Goal: Task Accomplishment & Management: Use online tool/utility

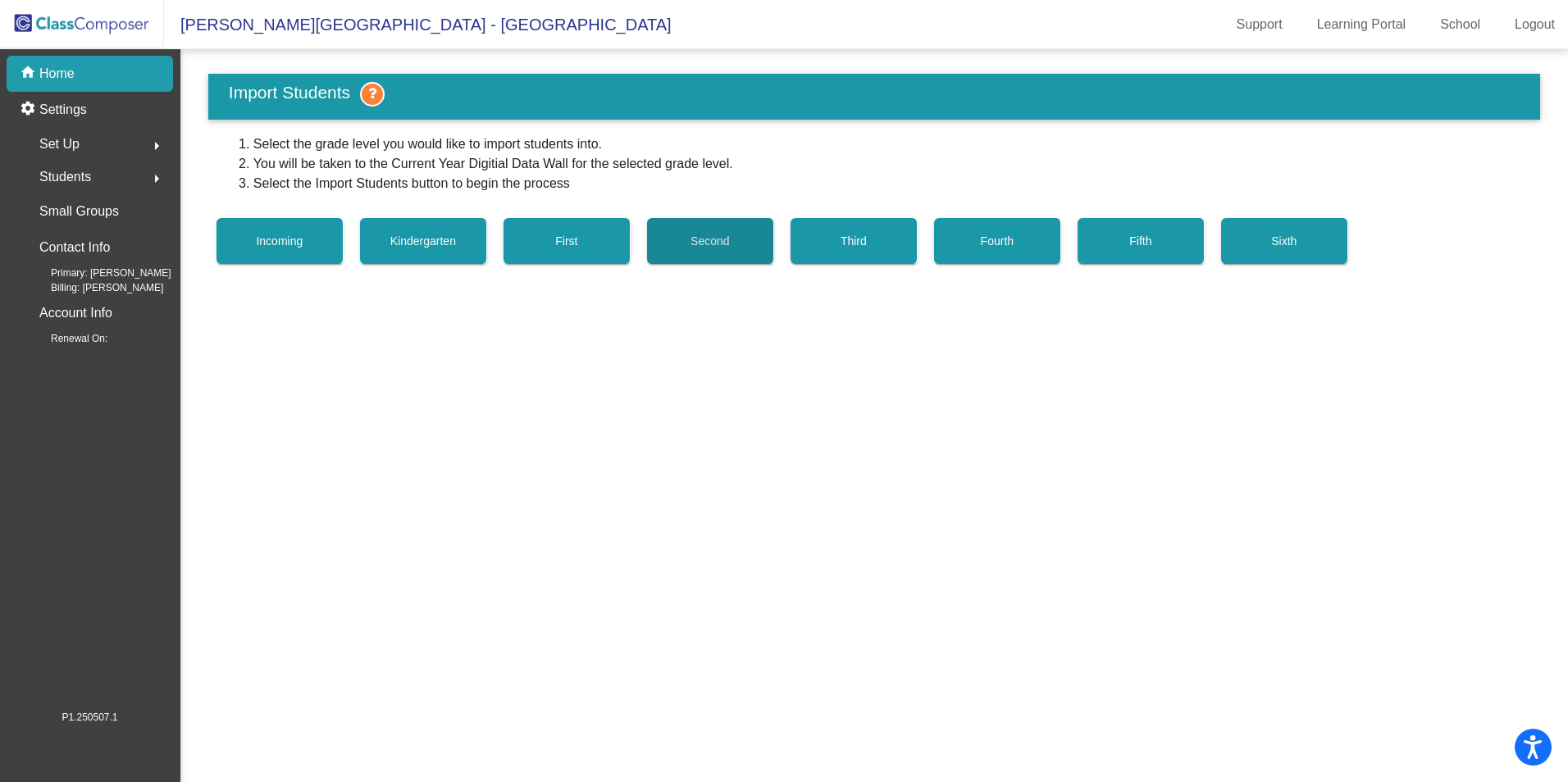
click at [743, 238] on button "Second" at bounding box center [710, 241] width 127 height 46
click at [743, 251] on button "Second" at bounding box center [710, 241] width 127 height 46
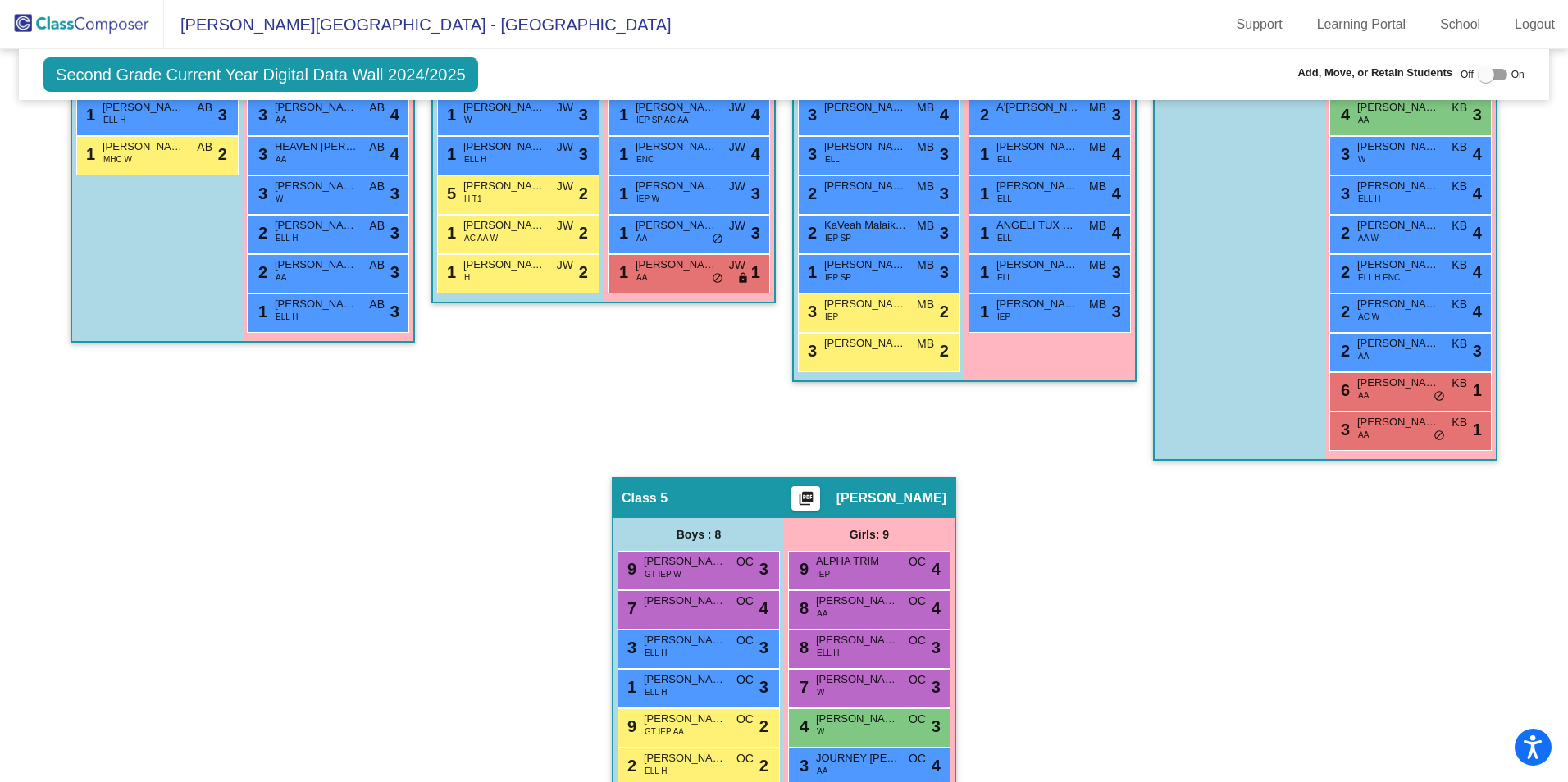
scroll to position [574, 0]
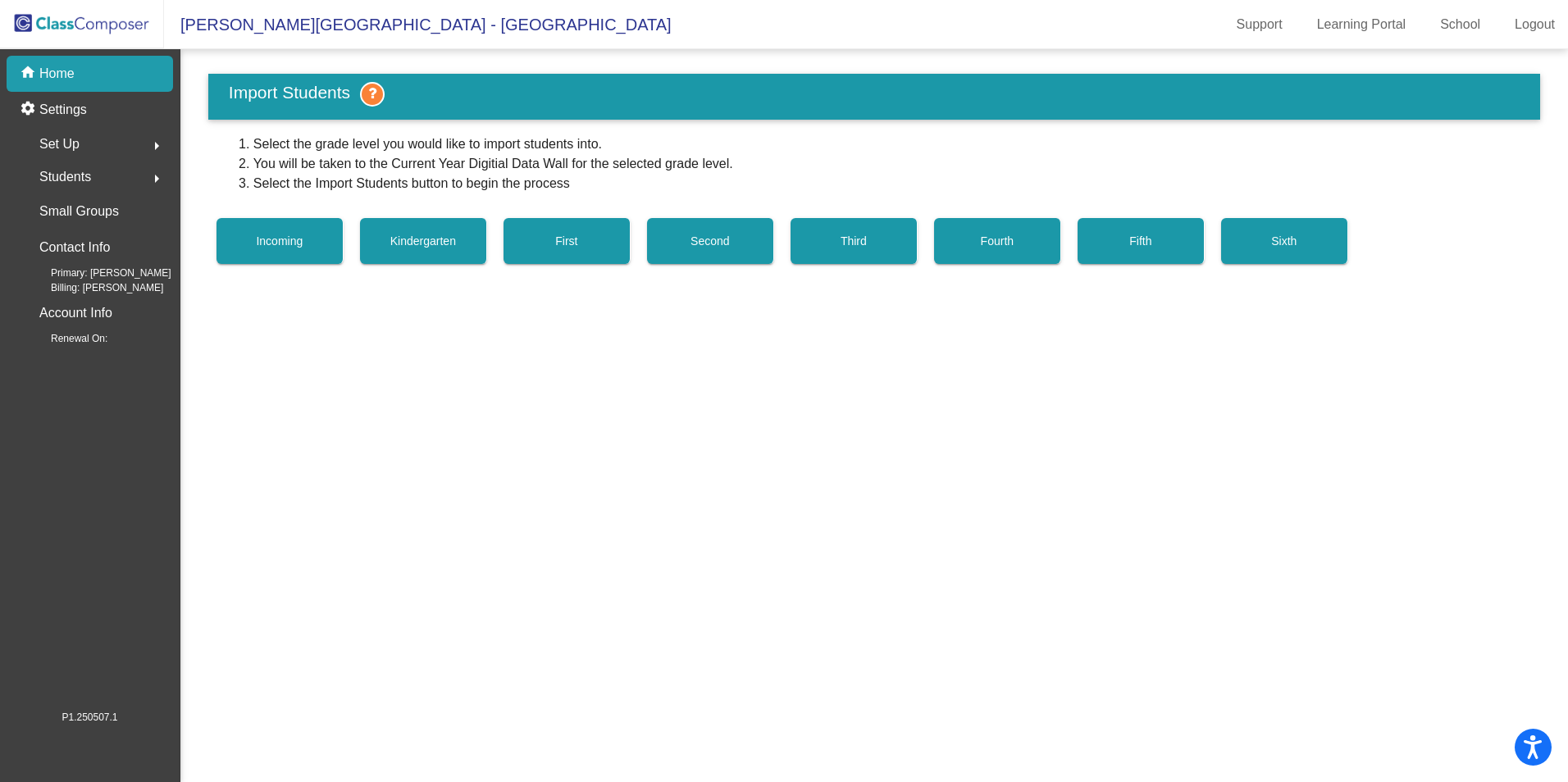
click at [568, 238] on span "First" at bounding box center [566, 240] width 22 height 13
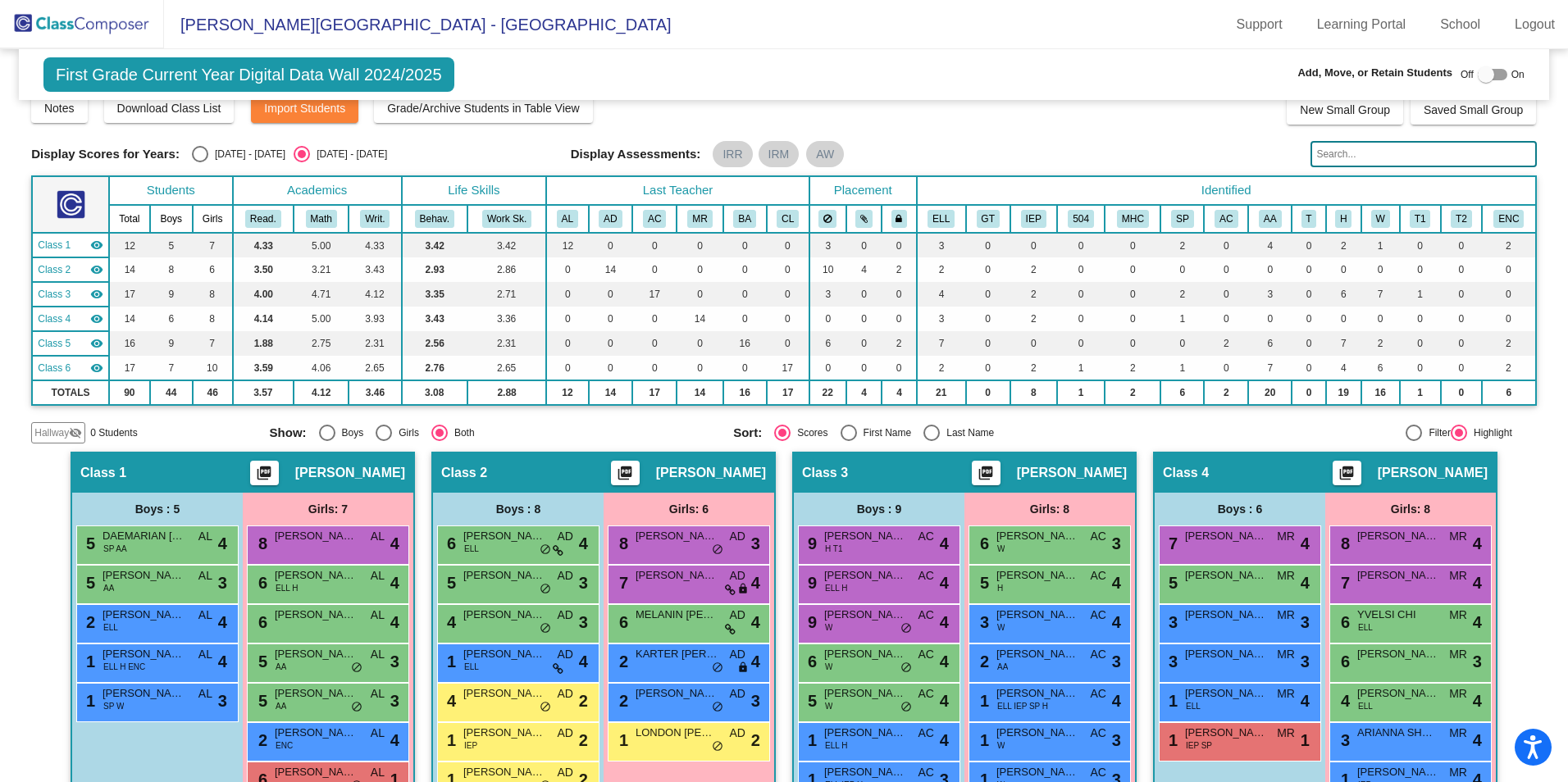
scroll to position [20, 0]
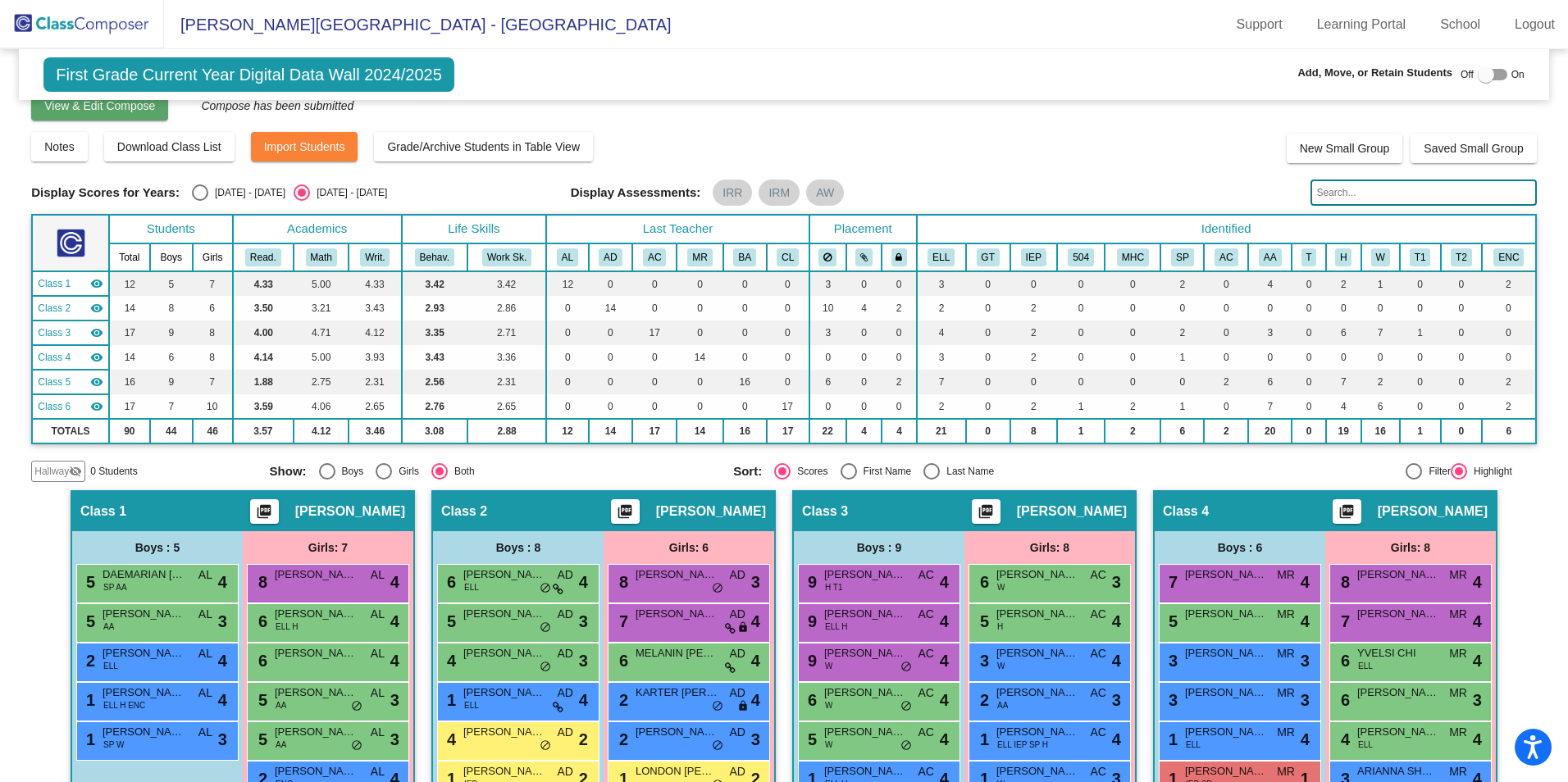
click at [145, 115] on button "View & Edit Compose" at bounding box center [100, 106] width 137 height 30
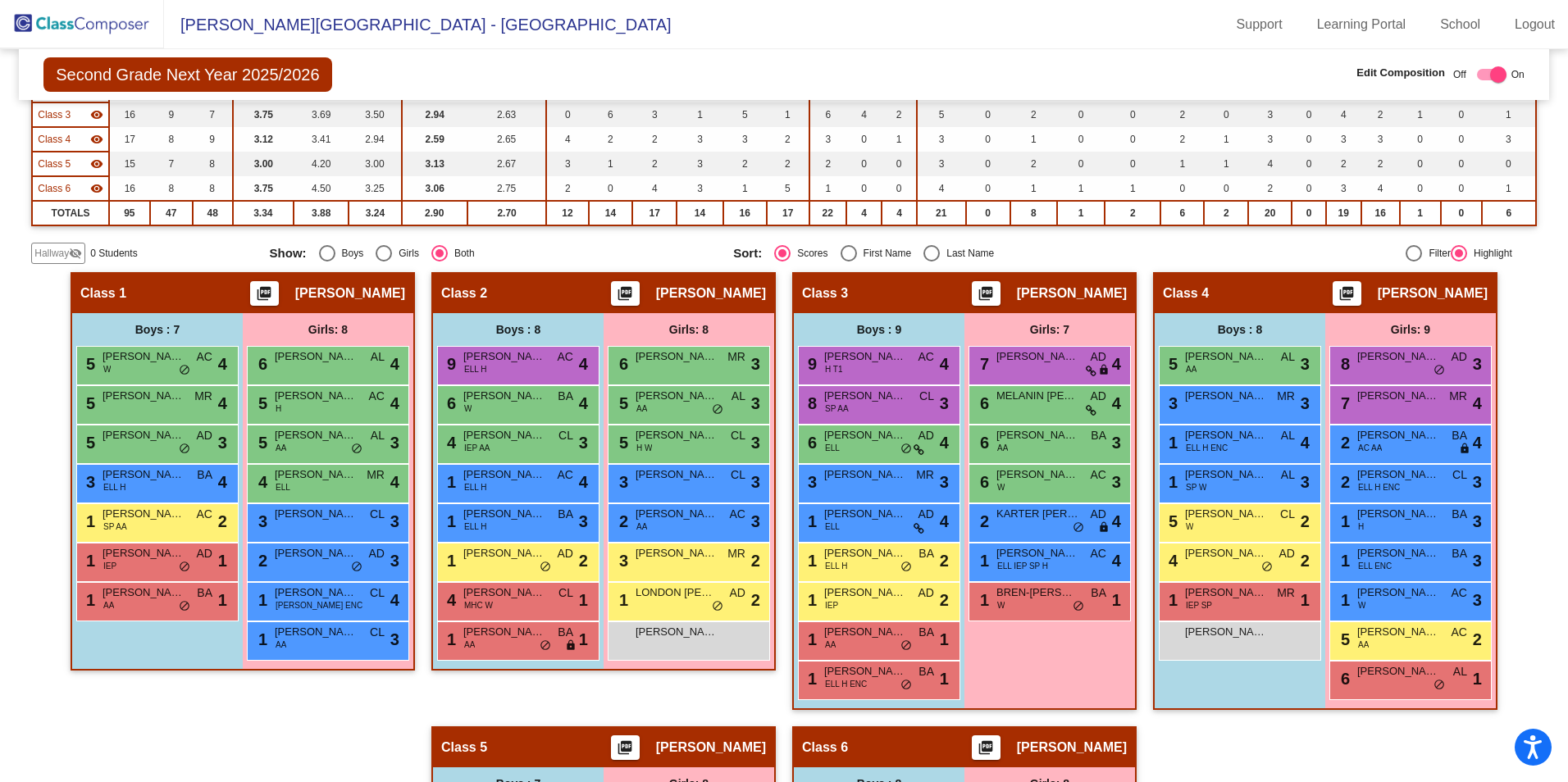
scroll to position [328, 0]
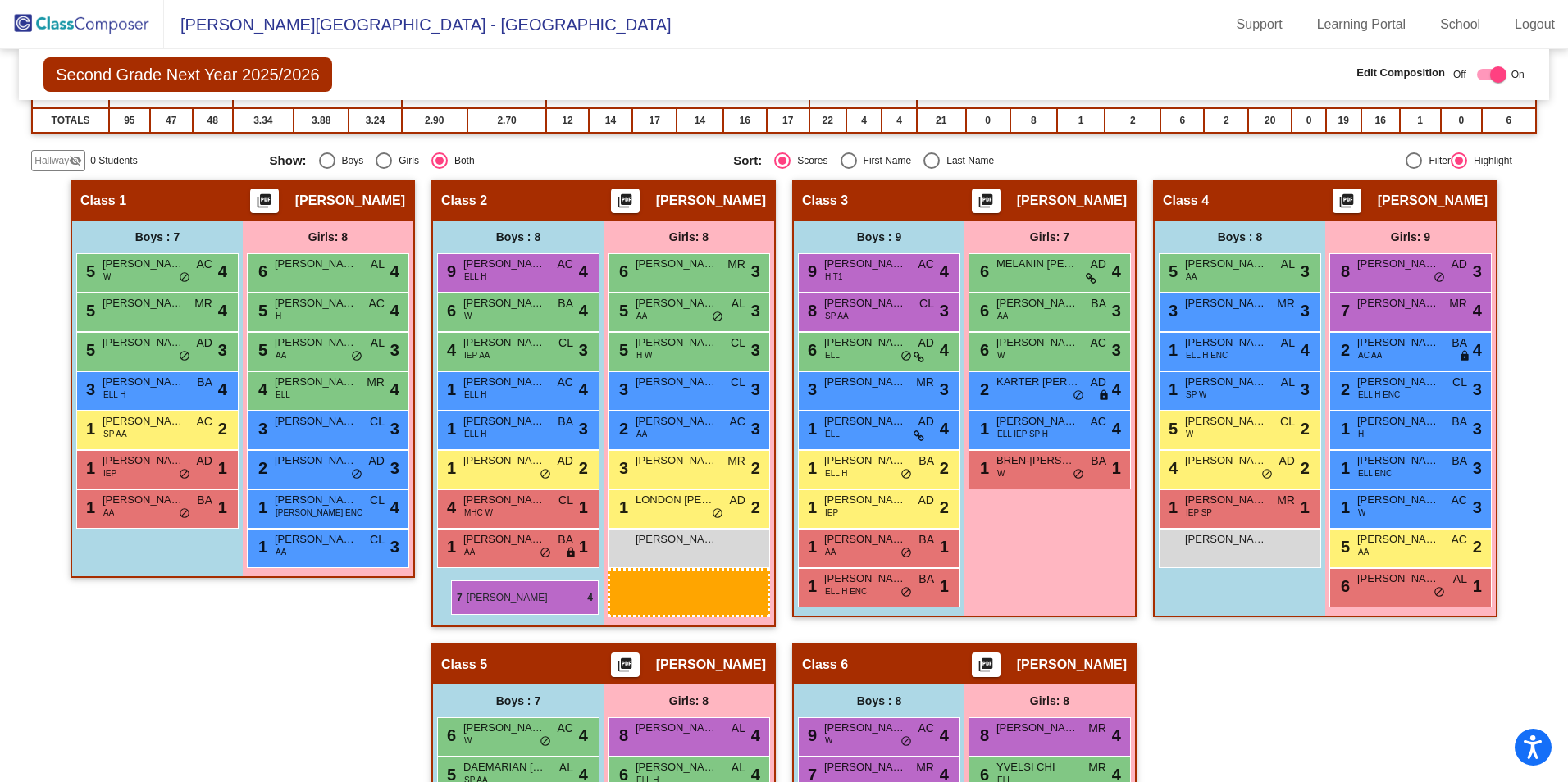
drag, startPoint x: 1053, startPoint y: 278, endPoint x: 451, endPoint y: 580, distance: 673.5
drag, startPoint x: 1040, startPoint y: 270, endPoint x: 606, endPoint y: 586, distance: 536.9
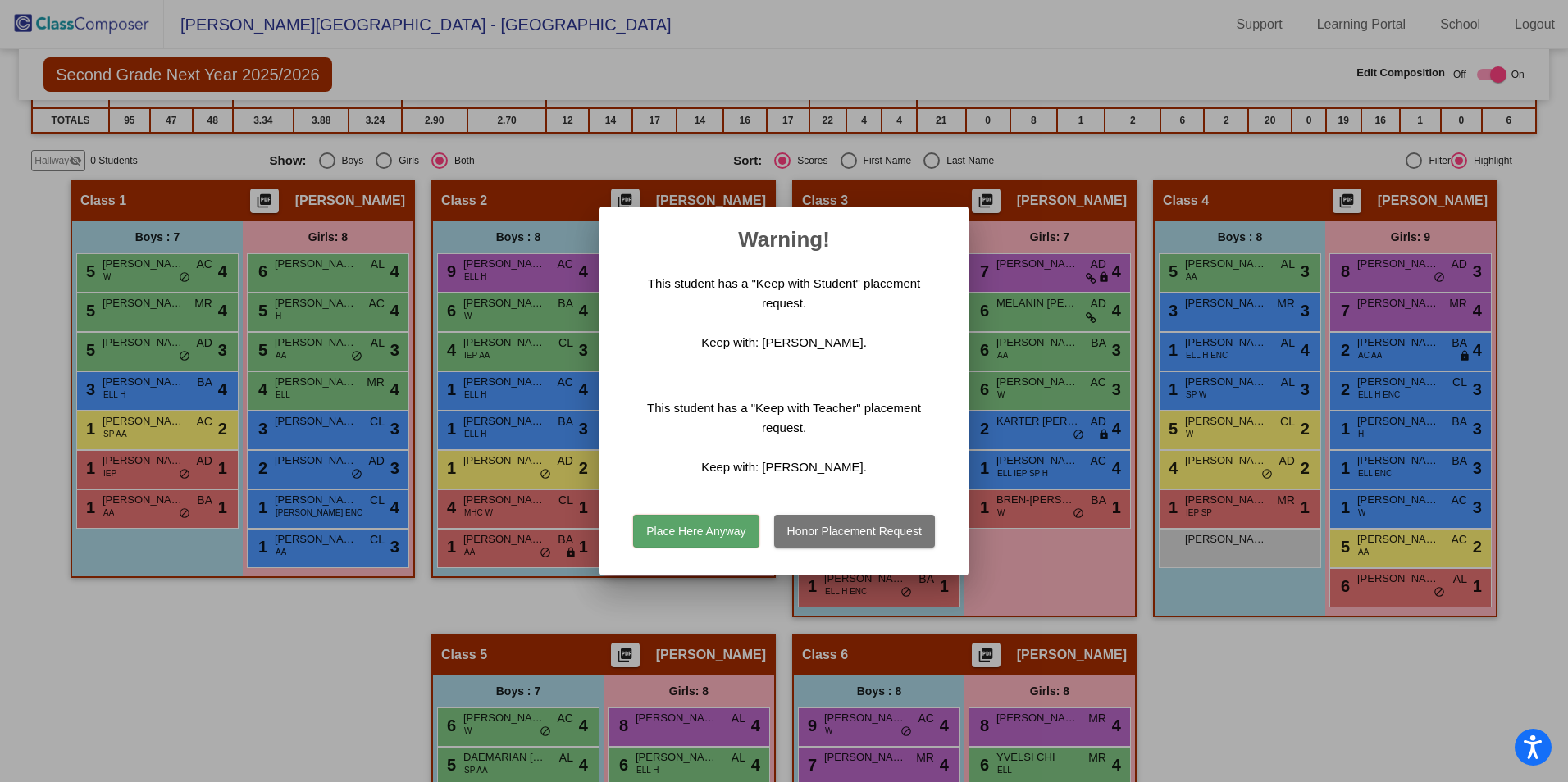
click at [720, 535] on button "Place Here Anyway" at bounding box center [695, 530] width 125 height 32
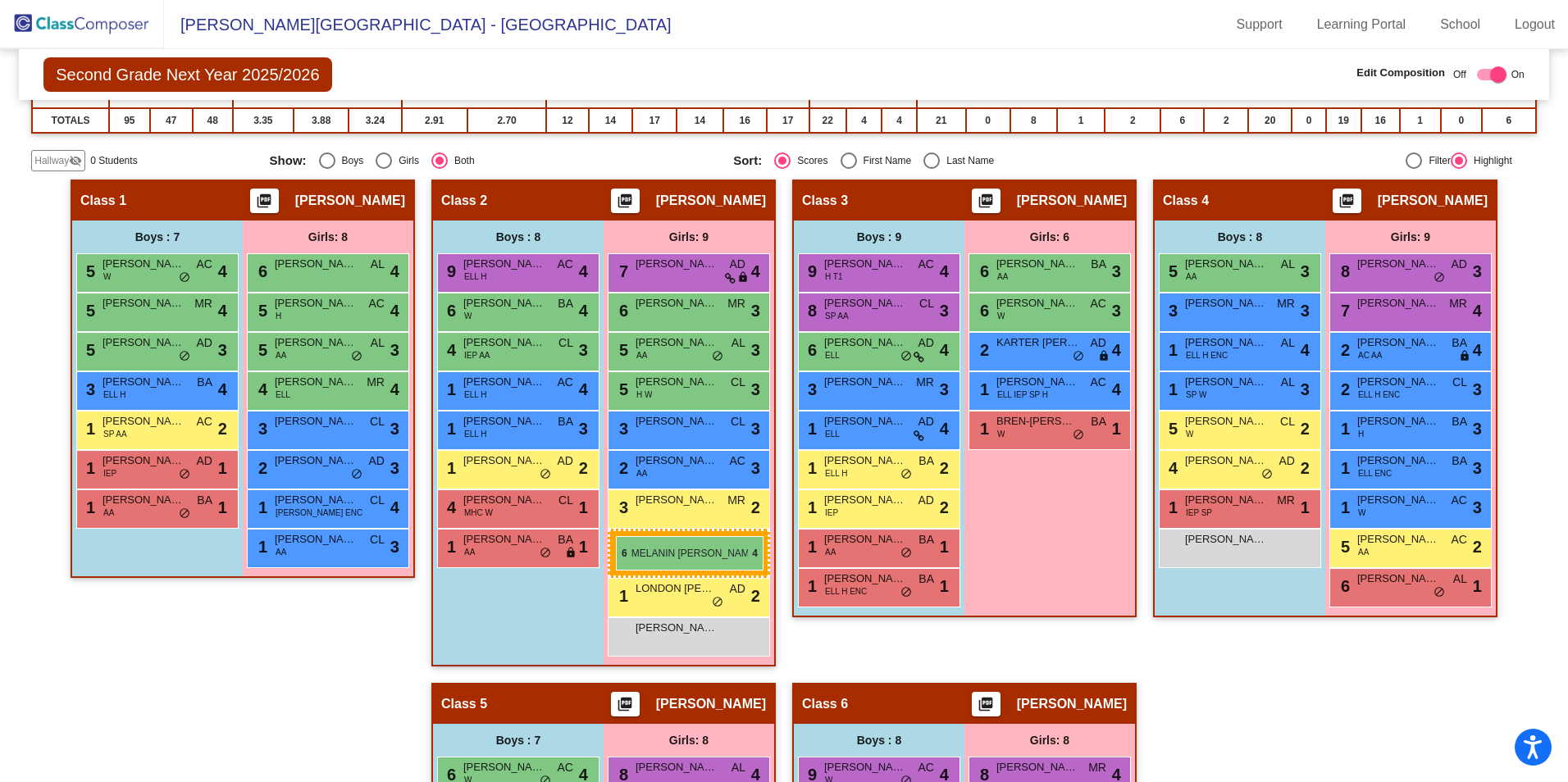
drag, startPoint x: 1029, startPoint y: 273, endPoint x: 616, endPoint y: 537, distance: 490.2
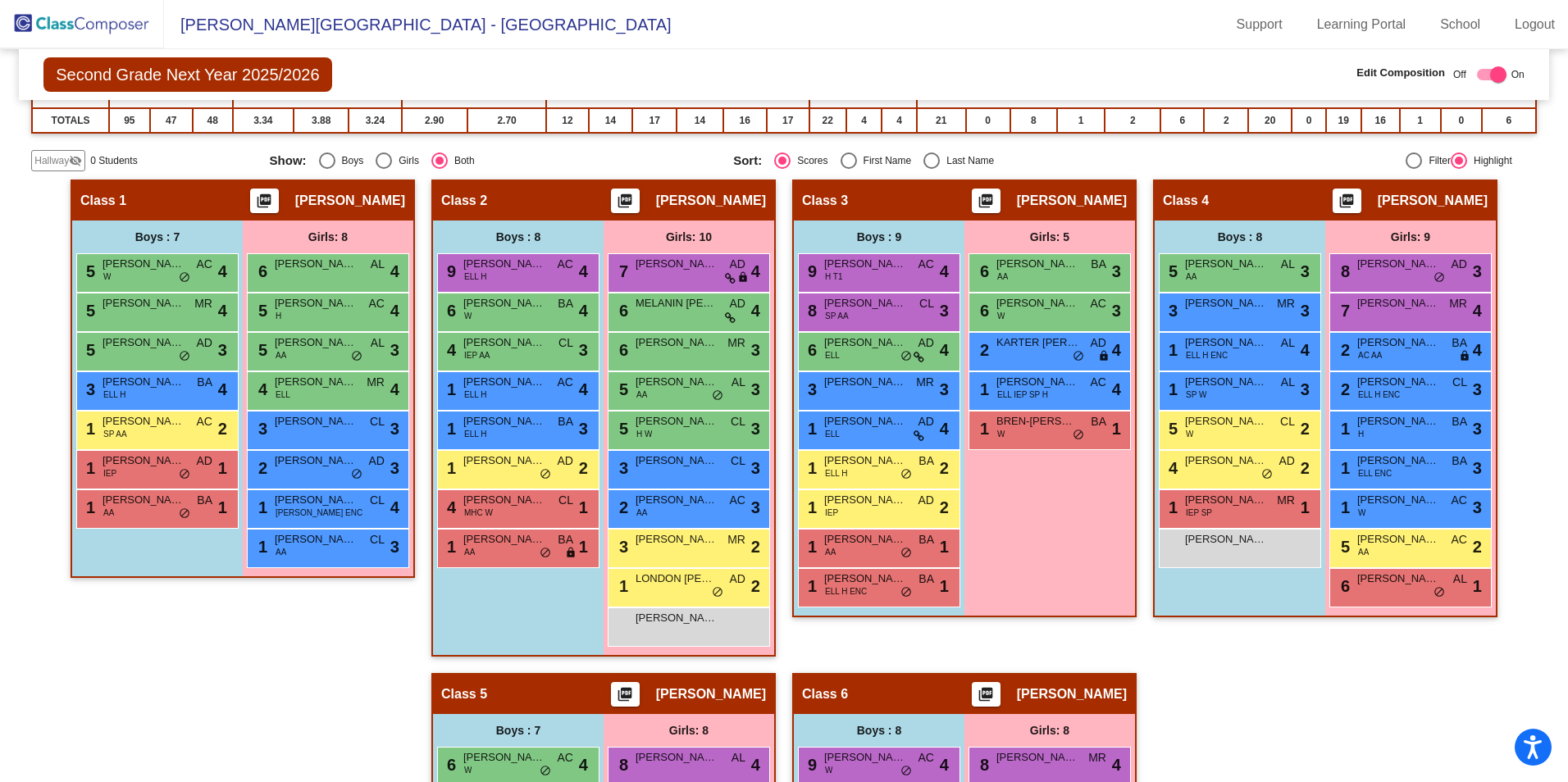
drag, startPoint x: 1050, startPoint y: 310, endPoint x: 1306, endPoint y: 221, distance: 271.0
click at [0, 0] on div "Boys : 8" at bounding box center [0, 0] width 0 height 0
drag, startPoint x: 1058, startPoint y: 311, endPoint x: 1041, endPoint y: 312, distance: 17.0
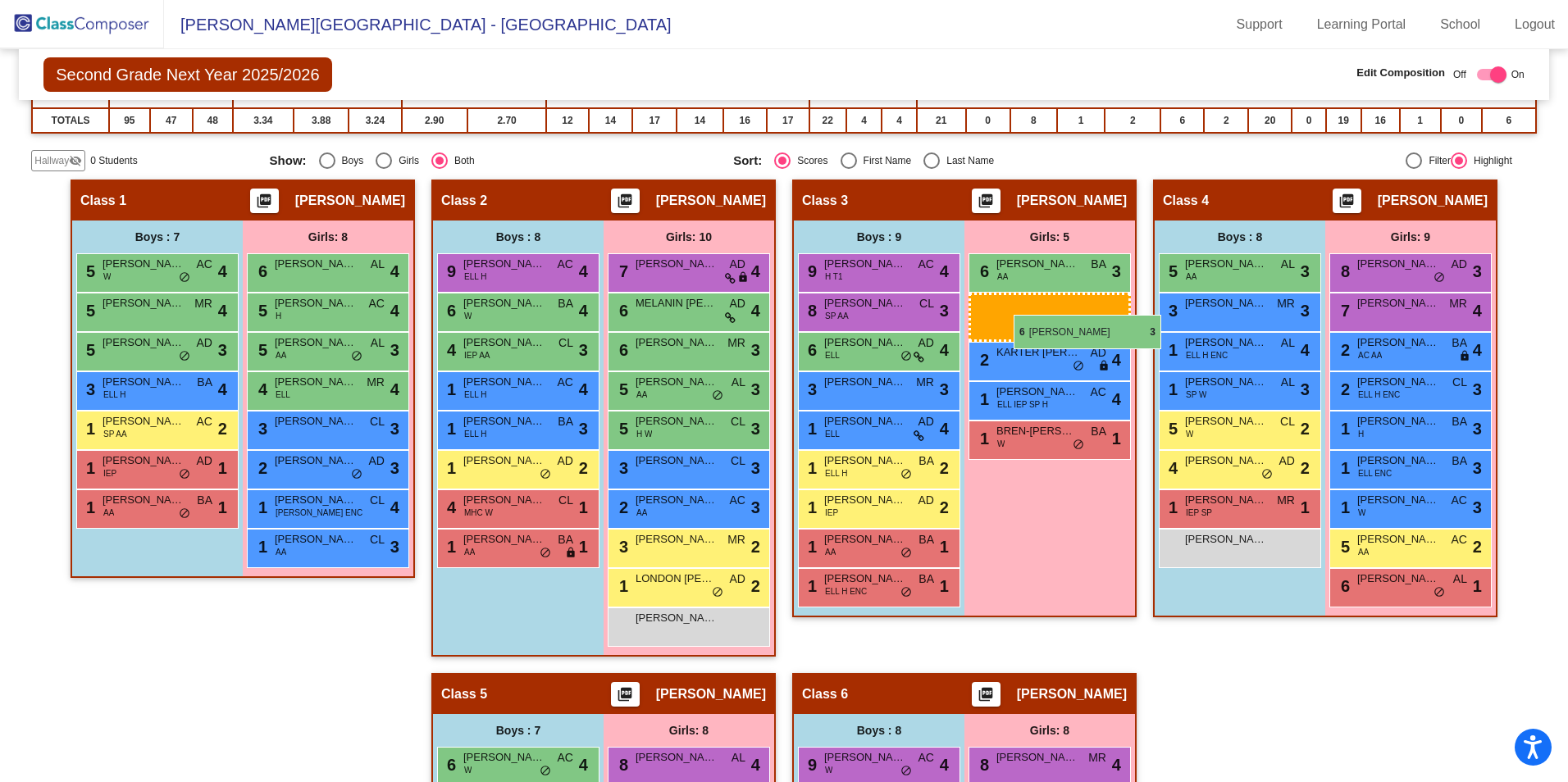
drag, startPoint x: 1041, startPoint y: 312, endPoint x: 1014, endPoint y: 315, distance: 27.2
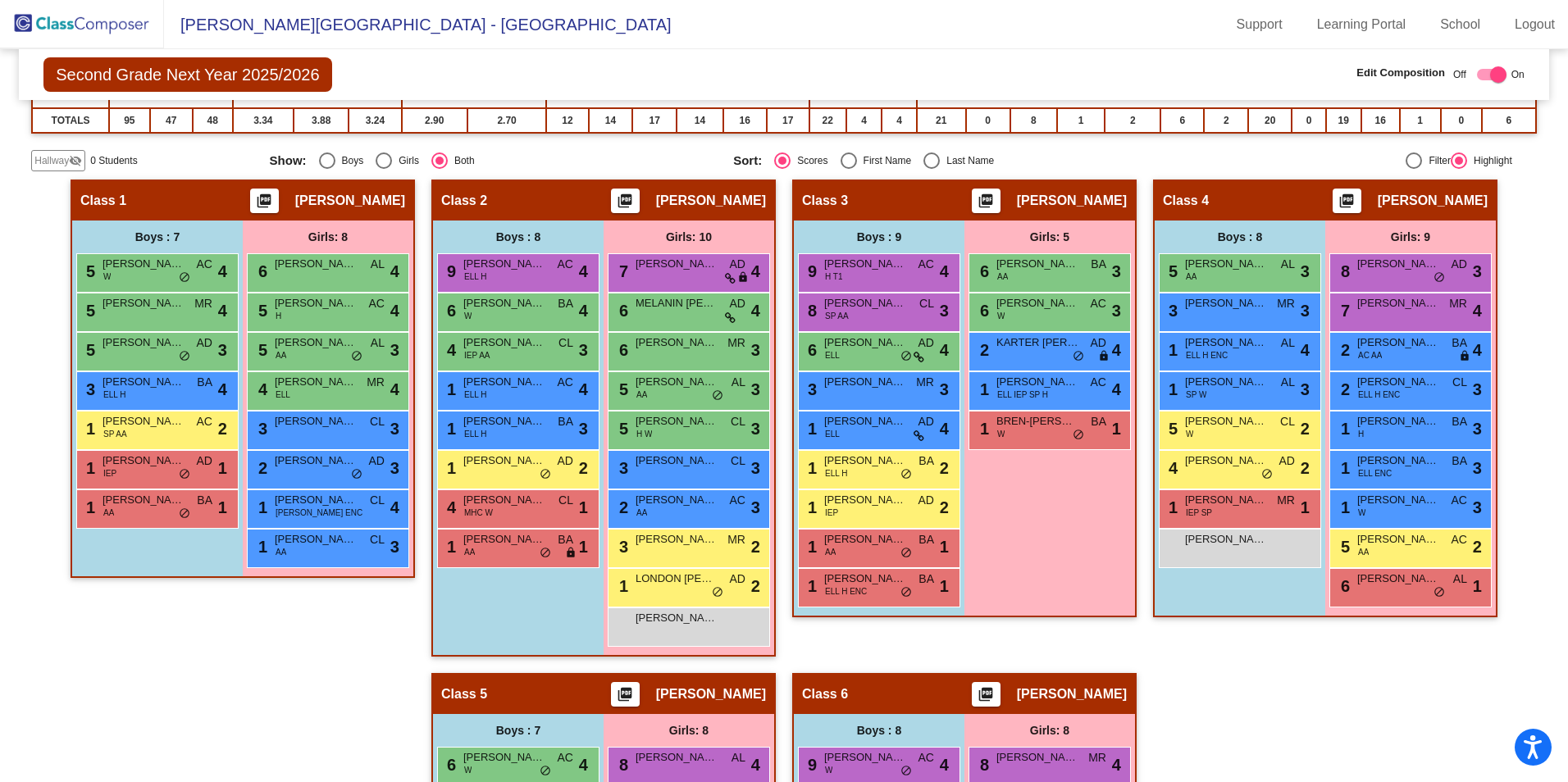
click at [1014, 315] on div "6 [PERSON_NAME] W AC lock do_not_disturb_alt 3" at bounding box center [1049, 310] width 157 height 33
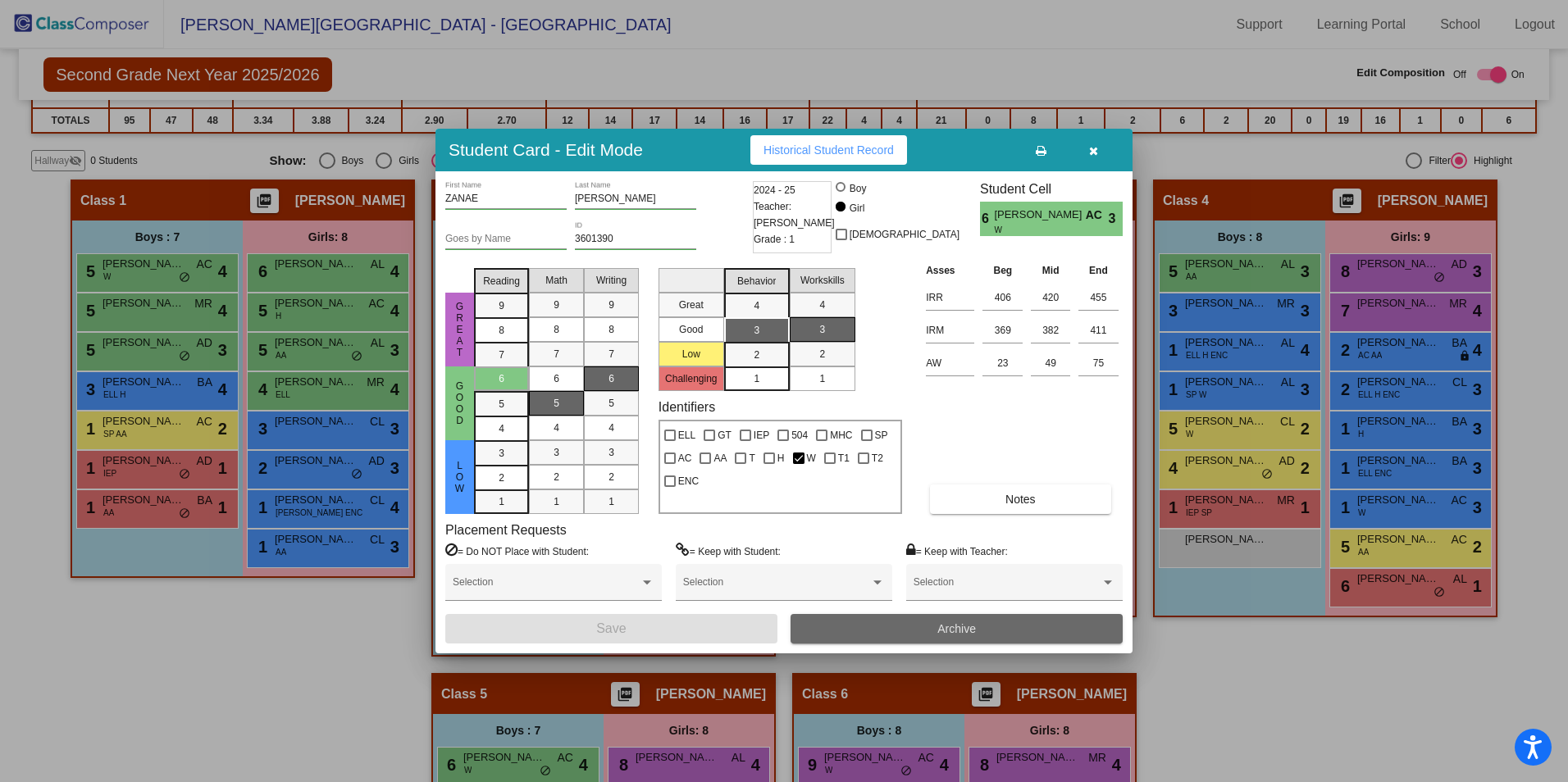
click at [943, 624] on span "Archive" at bounding box center [957, 629] width 39 height 13
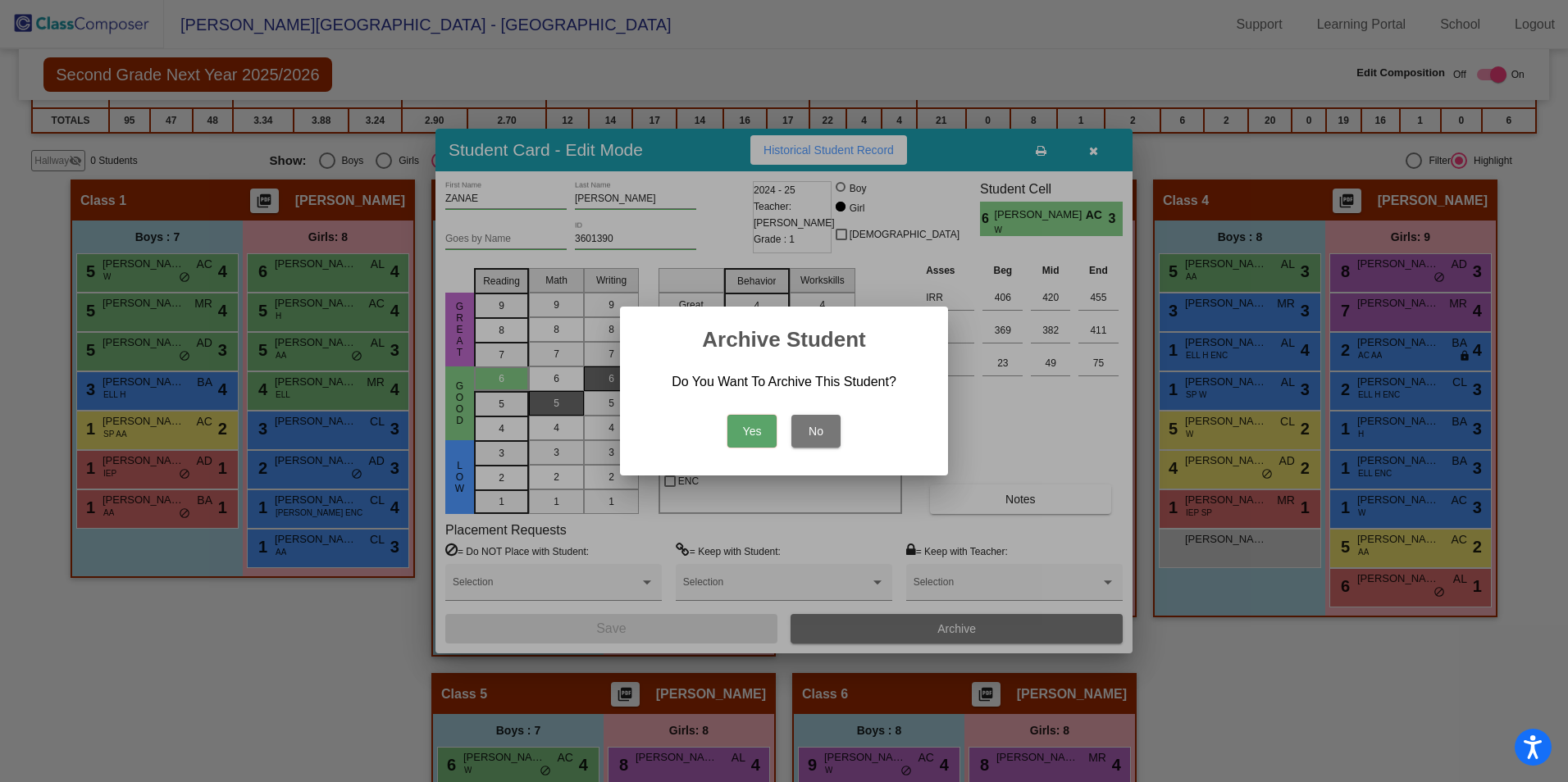
click at [765, 436] on button "Yes" at bounding box center [752, 430] width 49 height 32
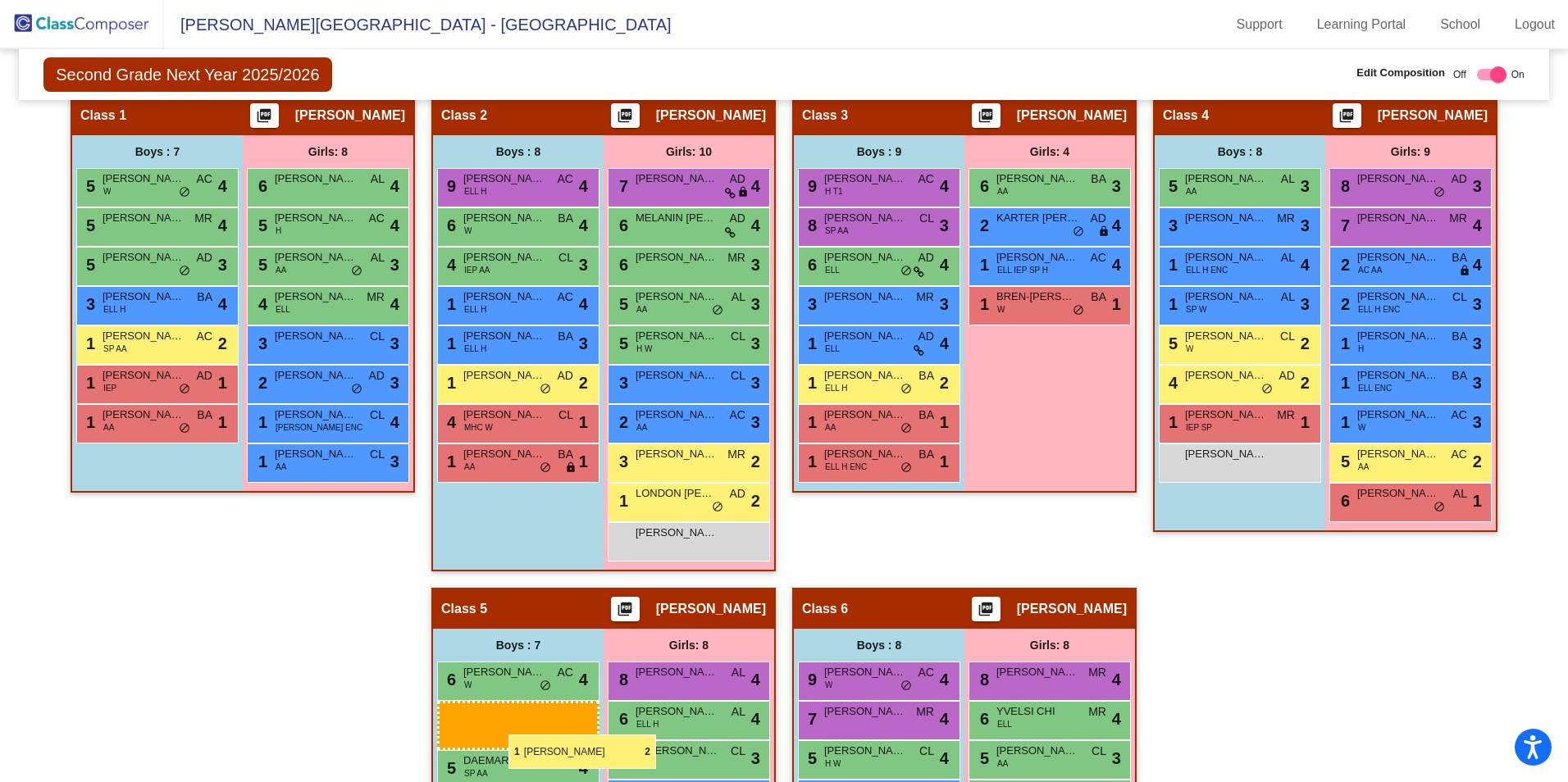
scroll to position [416, 0]
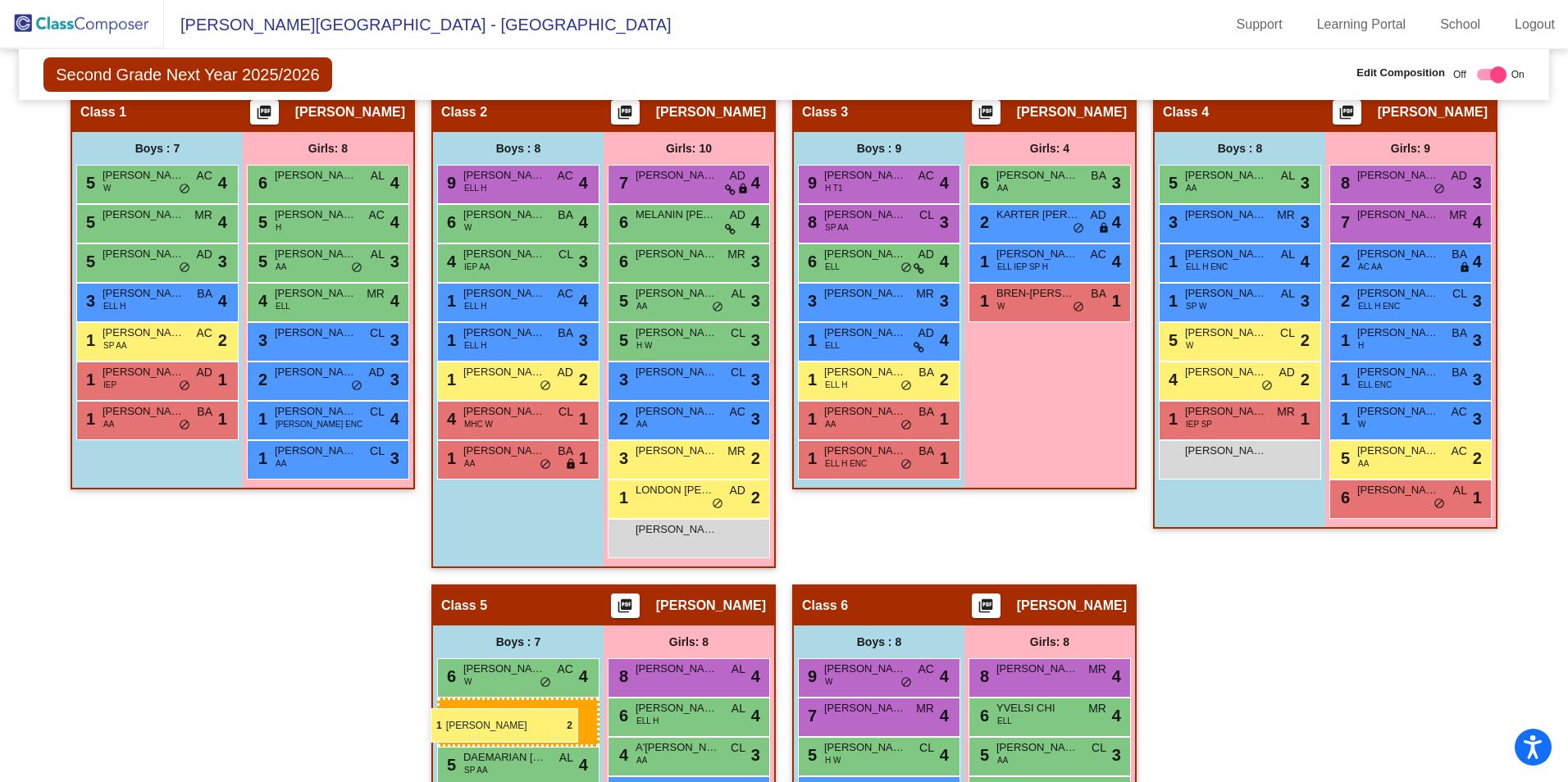
drag, startPoint x: 882, startPoint y: 503, endPoint x: 431, endPoint y: 707, distance: 495.0
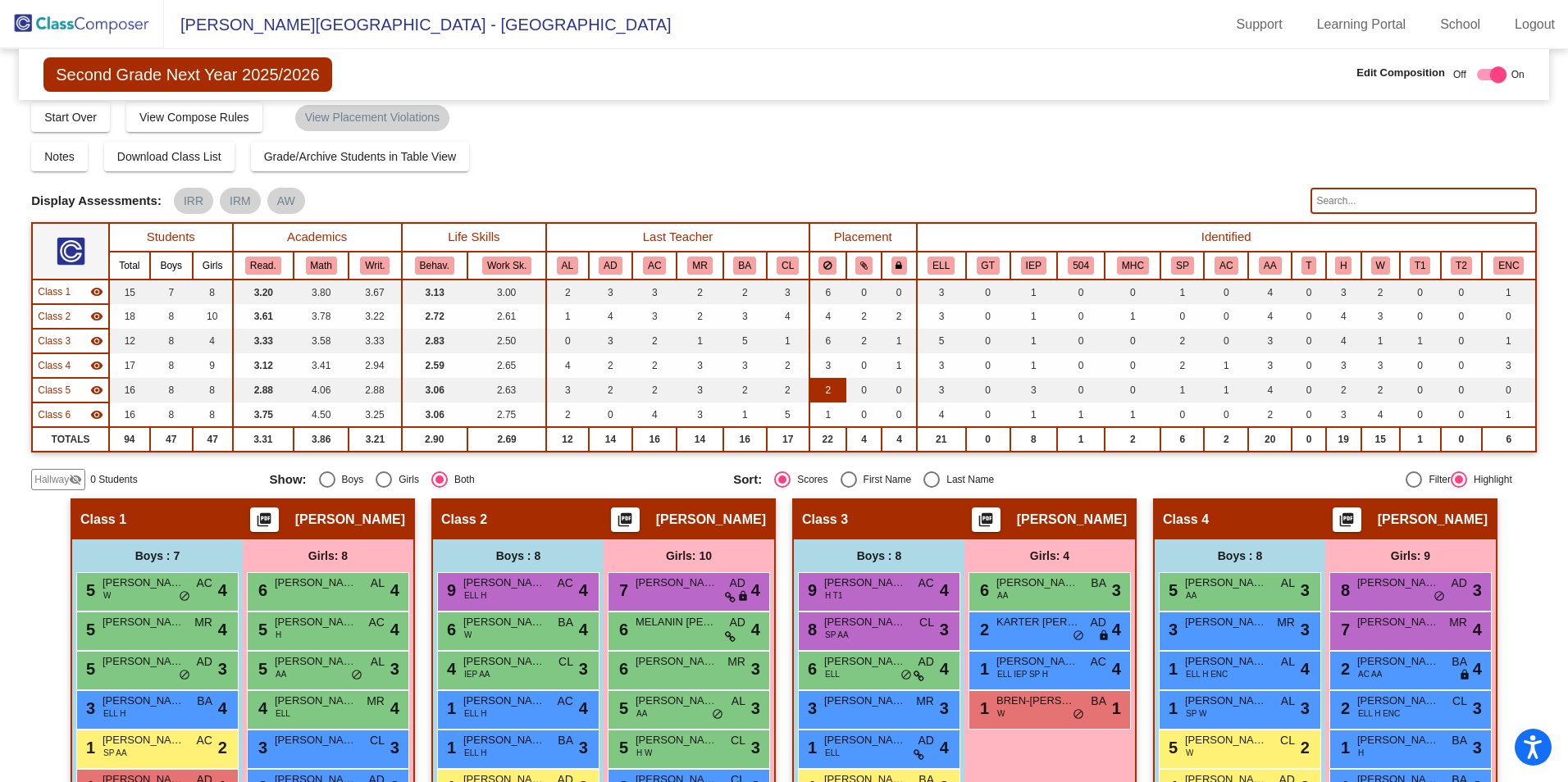
scroll to position [0, 0]
